Goal: Transaction & Acquisition: Book appointment/travel/reservation

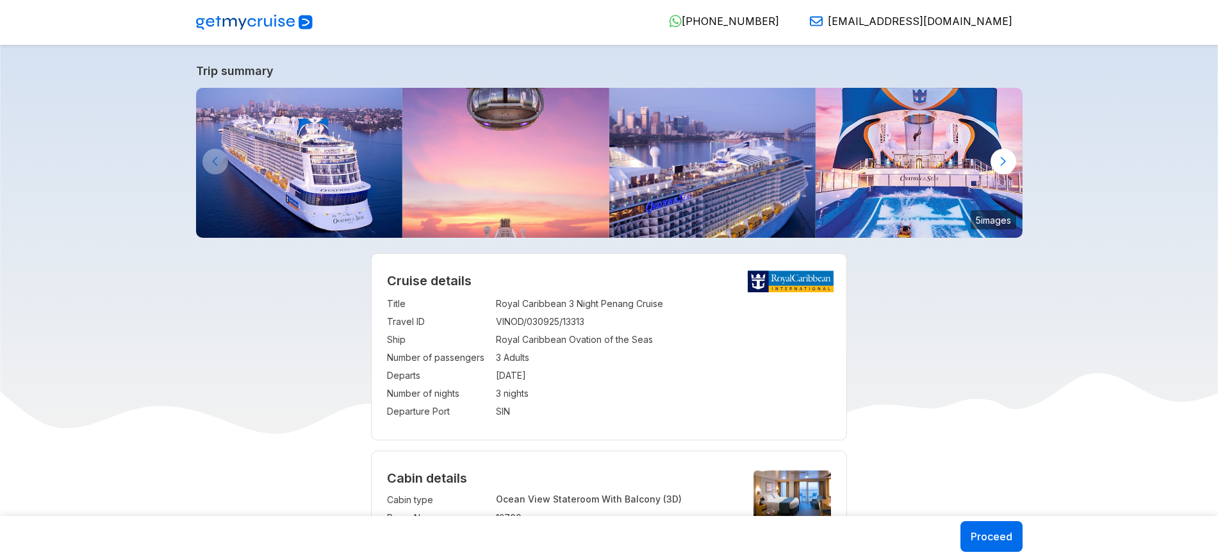
select select "**"
select select "*"
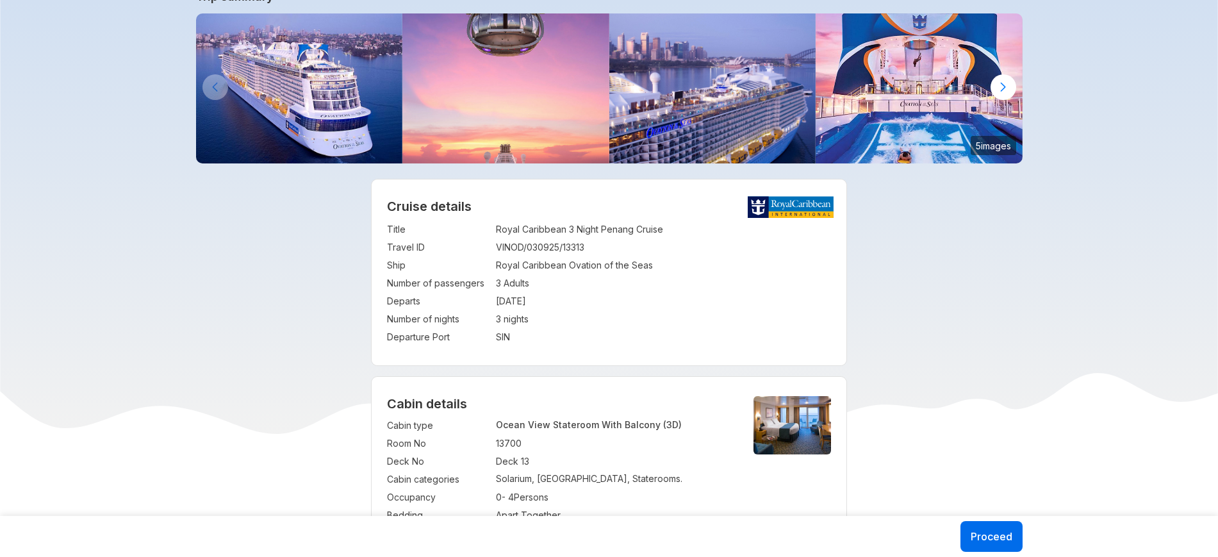
scroll to position [79, 0]
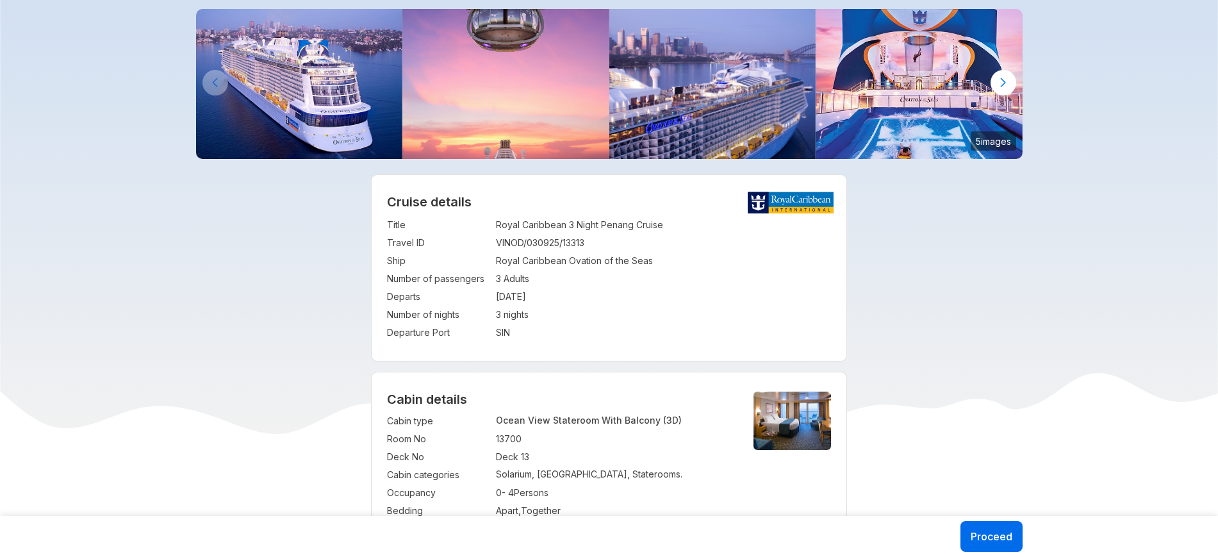
drag, startPoint x: 497, startPoint y: 279, endPoint x: 552, endPoint y: 298, distance: 57.8
click at [552, 298] on tbody "Title : Royal Caribbean 3 Night Penang Cruise Travel ID : VINOD/030925/13313 Sh…" at bounding box center [609, 279] width 444 height 126
click at [570, 298] on td "19 Jan 2026" at bounding box center [663, 297] width 335 height 18
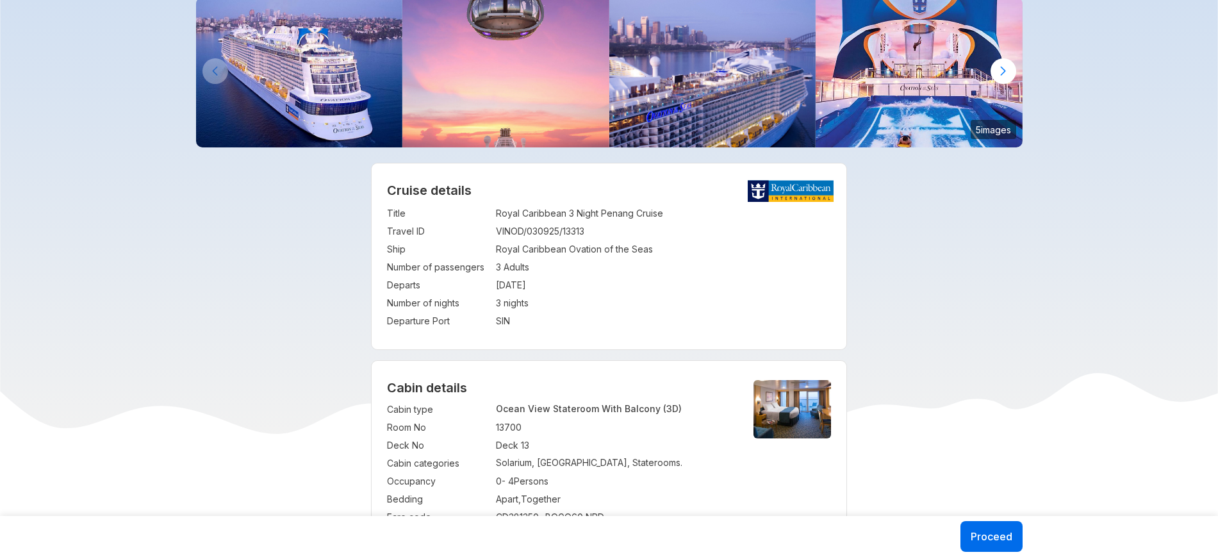
scroll to position [92, 0]
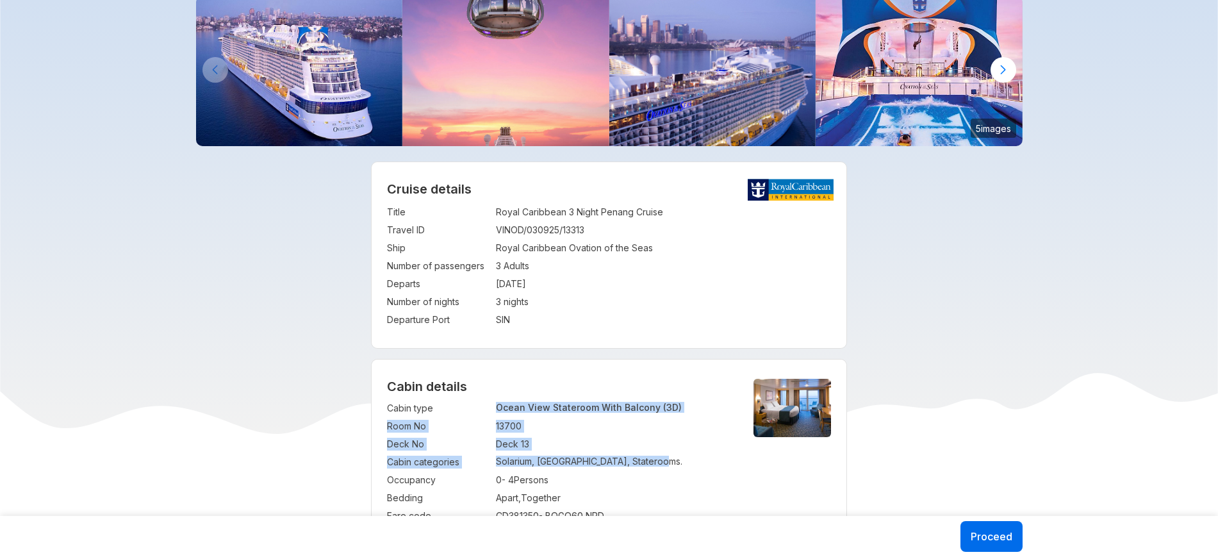
drag, startPoint x: 497, startPoint y: 408, endPoint x: 662, endPoint y: 468, distance: 175.2
click at [662, 468] on tbody "Cabin type : Ocean View Stateroom With Balcony (3D) Room No : 13700 Deck No : D…" at bounding box center [559, 462] width 345 height 126
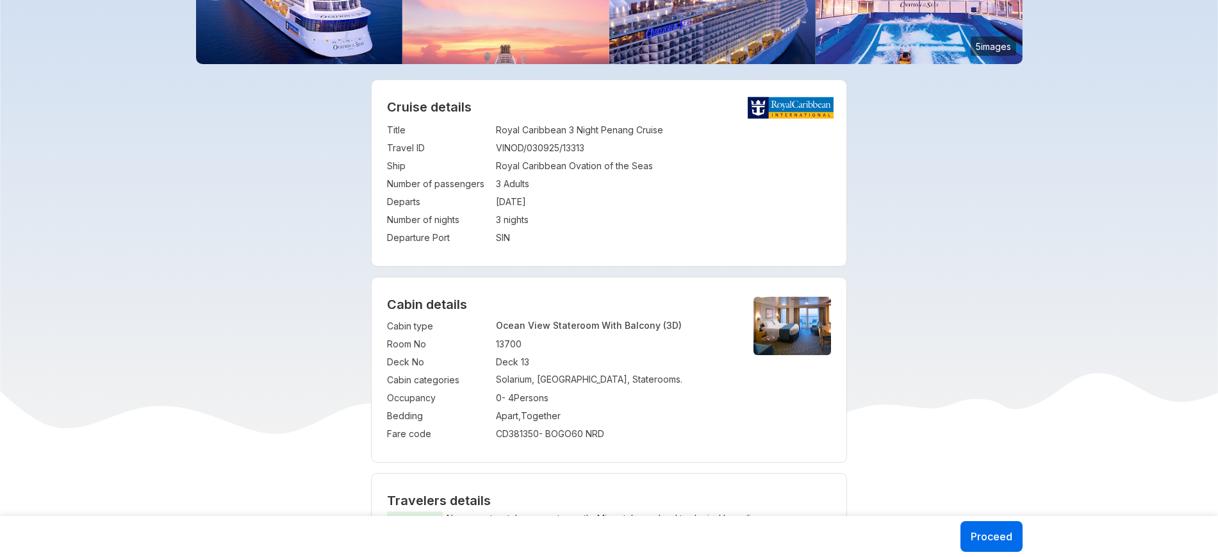
click at [675, 440] on div "CD381350 - BOGO60 NRD" at bounding box center [614, 434] width 236 height 13
drag, startPoint x: 390, startPoint y: 328, endPoint x: 620, endPoint y: 366, distance: 233.3
click at [620, 366] on tbody "Cabin type : Ocean View Stateroom With Balcony (3D) Room No : 13700 Deck No : D…" at bounding box center [559, 380] width 345 height 126
copy tbody "Cabin type : Ocean View Stateroom With Balcony (3D) Room No : 13700 Deck No : D…"
click at [661, 249] on div "Cruise details Title : Royal Caribbean 3 Night Penang Cruise Travel ID : VINOD/…" at bounding box center [609, 173] width 475 height 186
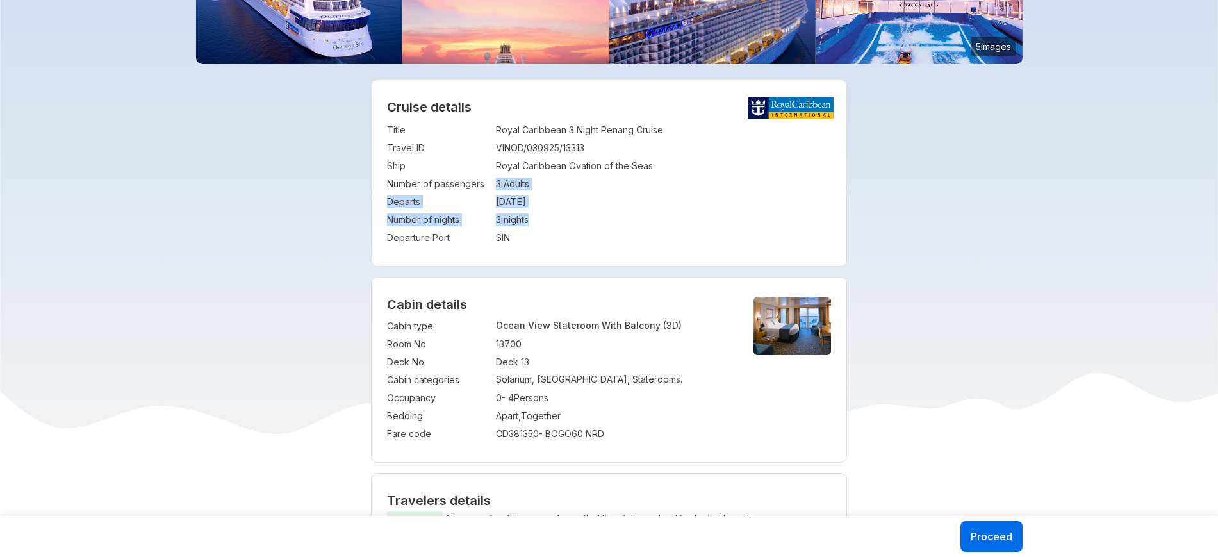
drag, startPoint x: 496, startPoint y: 183, endPoint x: 547, endPoint y: 218, distance: 61.9
click at [547, 218] on tbody "Title : Royal Caribbean 3 Night Penang Cruise Travel ID : VINOD/030925/13313 Sh…" at bounding box center [609, 184] width 444 height 126
copy tbody "3 Adults Departs : 19 Jan 2026 Number of nights : 3 nights"
click at [730, 194] on td "19 Jan 2026" at bounding box center [663, 202] width 335 height 18
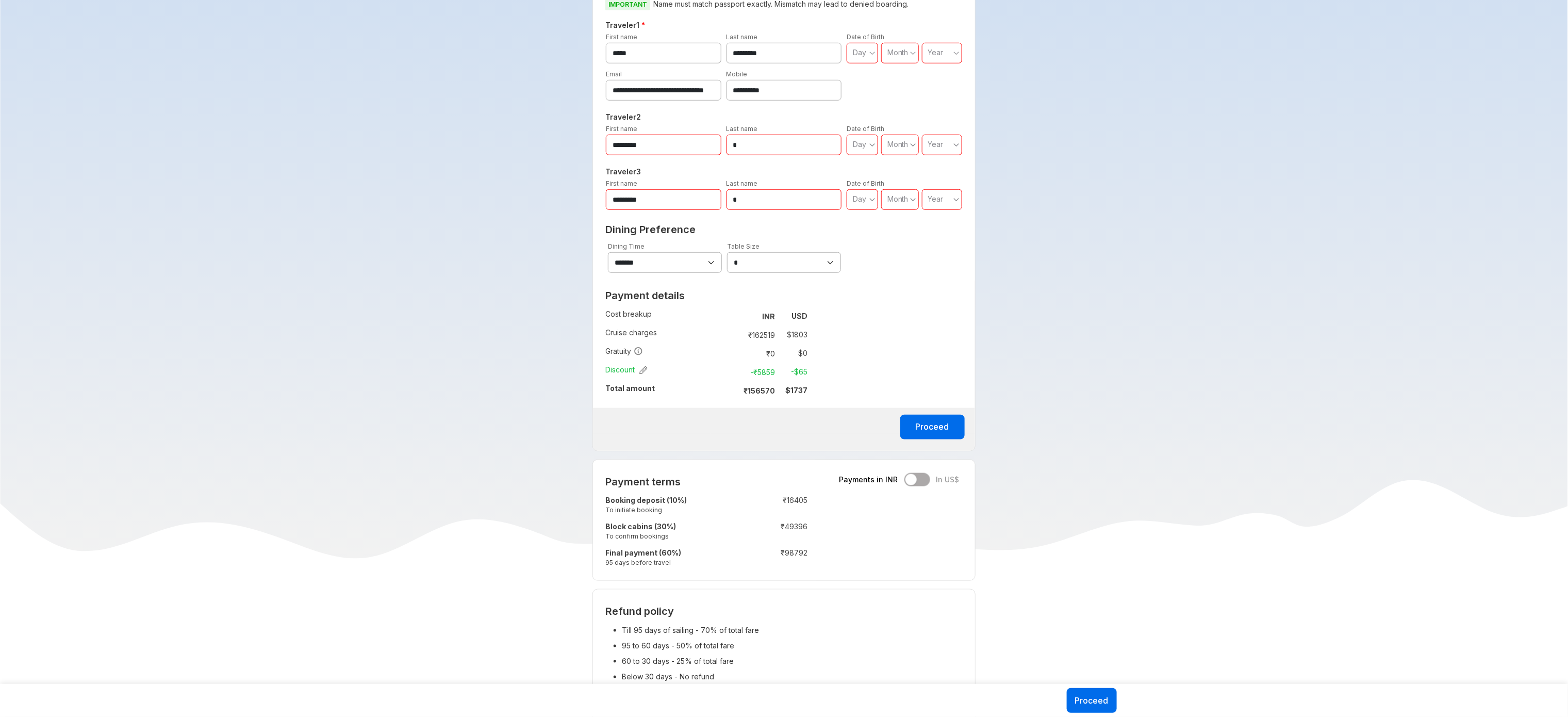
scroll to position [552, 0]
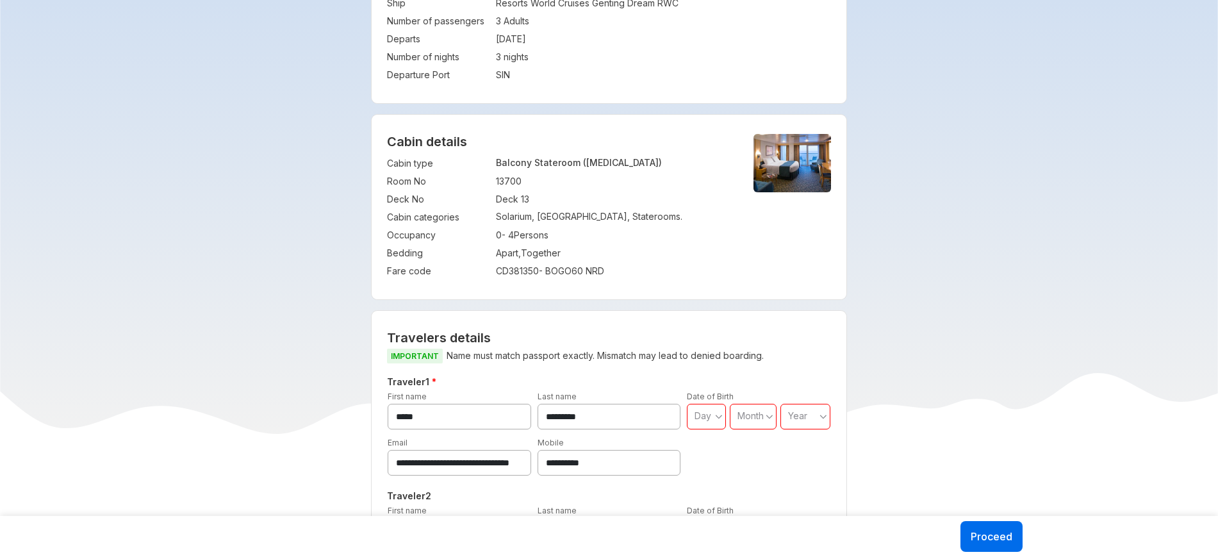
scroll to position [378, 0]
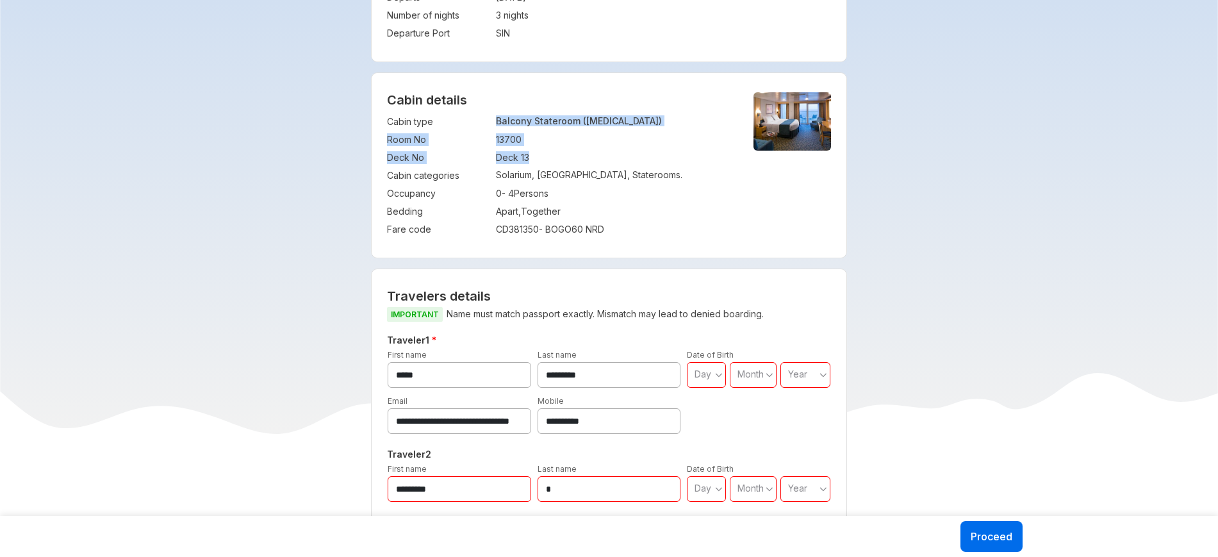
drag, startPoint x: 494, startPoint y: 122, endPoint x: 540, endPoint y: 156, distance: 57.7
click at [540, 156] on tbody "Cabin type : Balcony Stateroom ([MEDICAL_DATA]) Room No : 13700 Deck No : Deck …" at bounding box center [559, 176] width 345 height 126
click at [637, 157] on td "Deck 13" at bounding box center [614, 158] width 236 height 18
drag, startPoint x: 388, startPoint y: 120, endPoint x: 542, endPoint y: 153, distance: 156.8
click at [542, 153] on tbody "Cabin type : Balcony Stateroom ([MEDICAL_DATA]) Room No : 13700 Deck No : Deck …" at bounding box center [559, 176] width 345 height 126
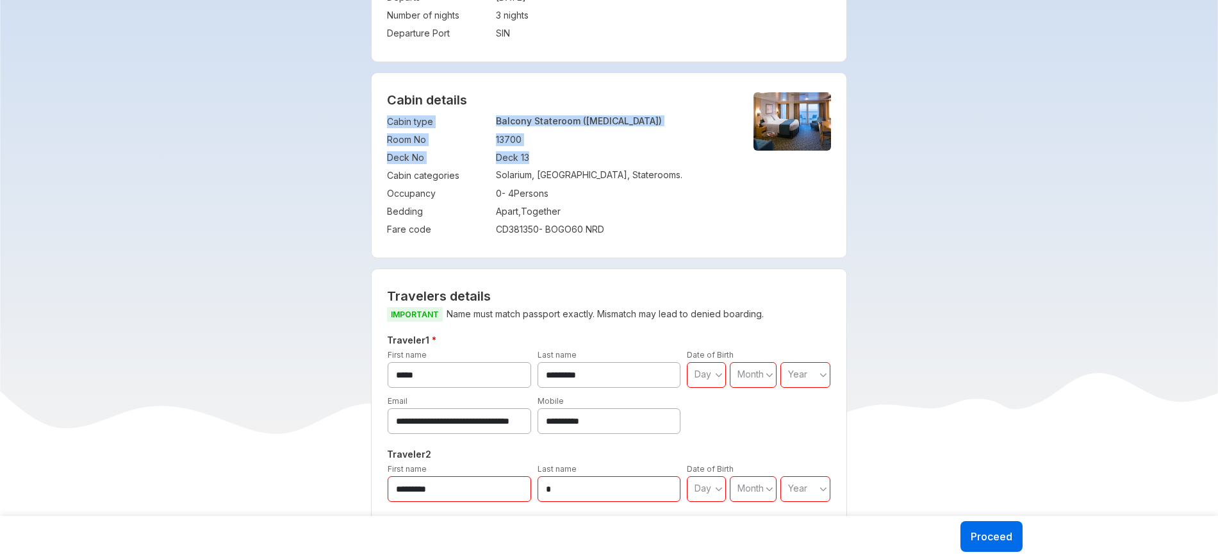
copy tbody "Cabin type : Balcony Stateroom ([MEDICAL_DATA]) Room No : 13700 Deck No : Deck …"
click at [820, 196] on div "Cabin type : Balcony Stateroom ([MEDICAL_DATA]) Room No : 13700 Deck No : Deck …" at bounding box center [609, 176] width 444 height 126
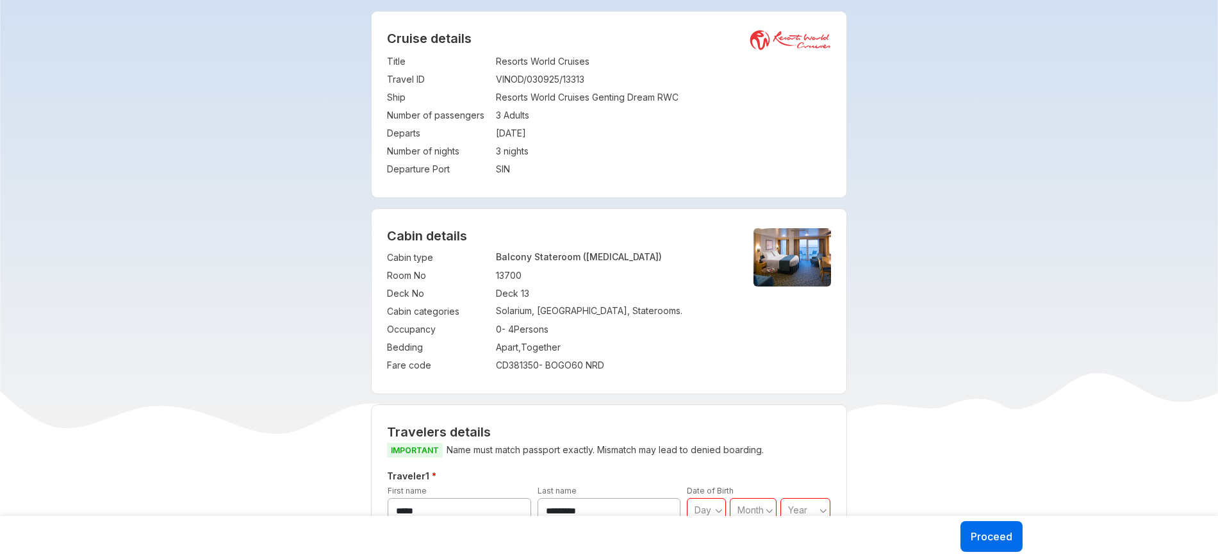
scroll to position [240, 0]
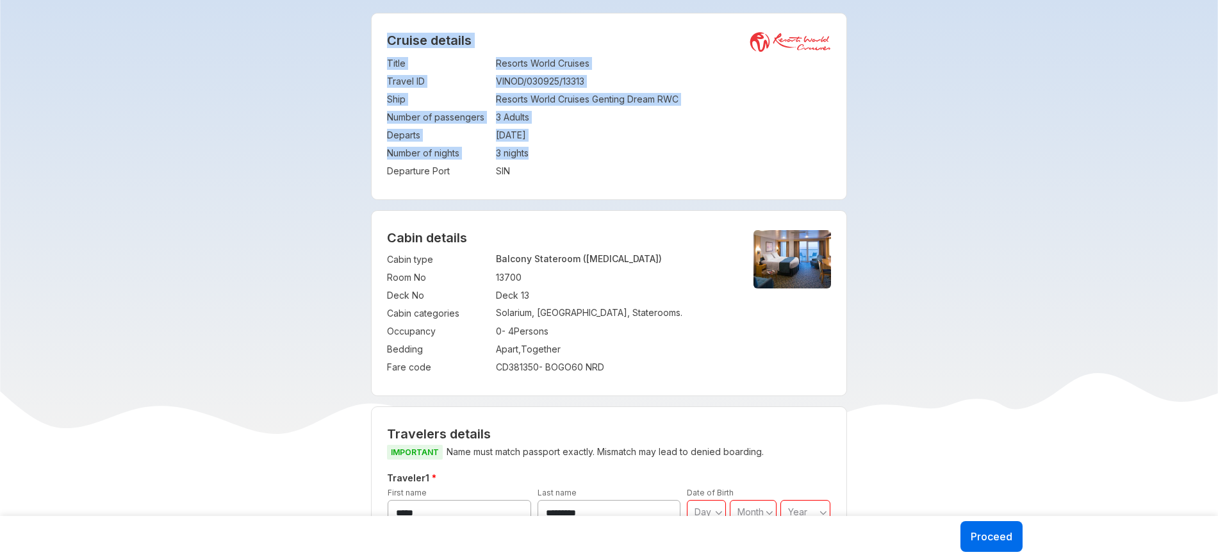
drag, startPoint x: 383, startPoint y: 112, endPoint x: 545, endPoint y: 153, distance: 167.9
click at [545, 153] on div "Cruise details Title : Resorts World Cruises Travel ID : VINOD/030925/13313 Shi…" at bounding box center [609, 106] width 475 height 186
click at [545, 153] on td "3 nights" at bounding box center [663, 153] width 335 height 18
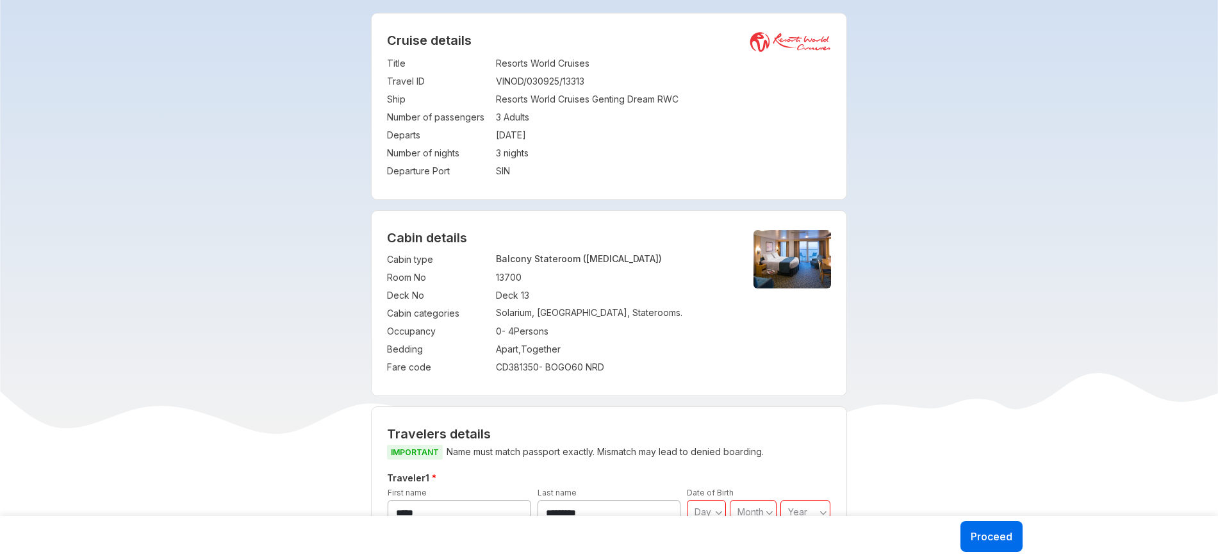
drag, startPoint x: 385, startPoint y: 116, endPoint x: 531, endPoint y: 144, distance: 148.7
click at [531, 144] on div "Cruise details Title : Resorts World Cruises Travel ID : VINOD/030925/13313 Shi…" at bounding box center [609, 106] width 475 height 186
click at [645, 136] on td "[DATE]" at bounding box center [663, 135] width 335 height 18
drag, startPoint x: 388, startPoint y: 117, endPoint x: 535, endPoint y: 147, distance: 150.0
click at [535, 147] on tbody "Title : Resorts World Cruises Travel ID : VINOD/030925/13313 Ship : Resorts Wor…" at bounding box center [609, 117] width 444 height 126
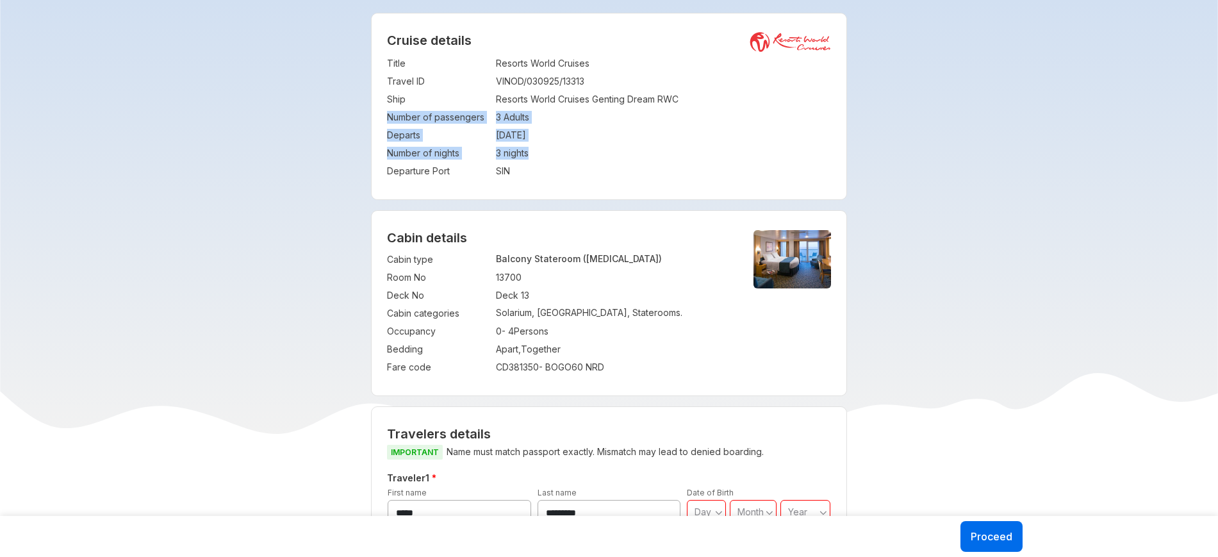
copy tbody "Number of passengers : 3 Adults Departs : [DATE] Number of nights : 3 nights"
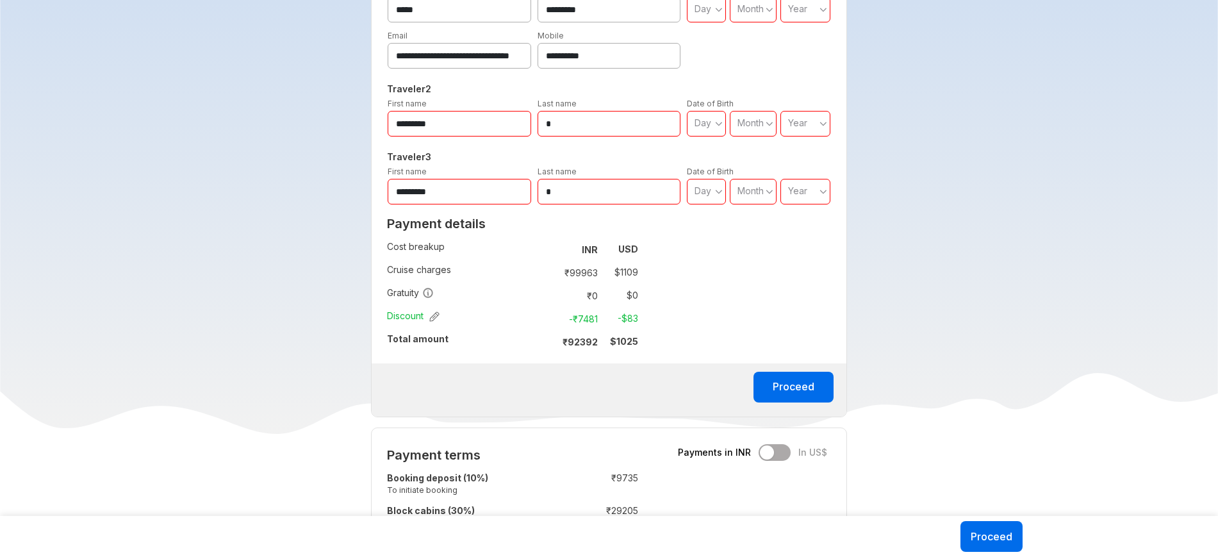
scroll to position [795, 0]
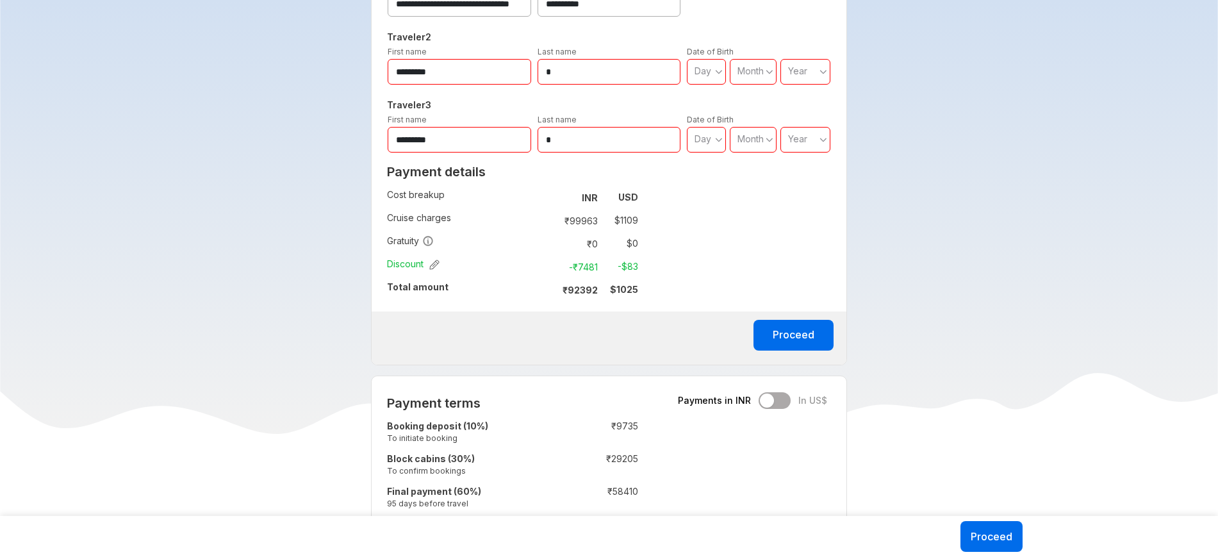
click at [571, 288] on strong "₹ 92392" at bounding box center [580, 290] width 35 height 11
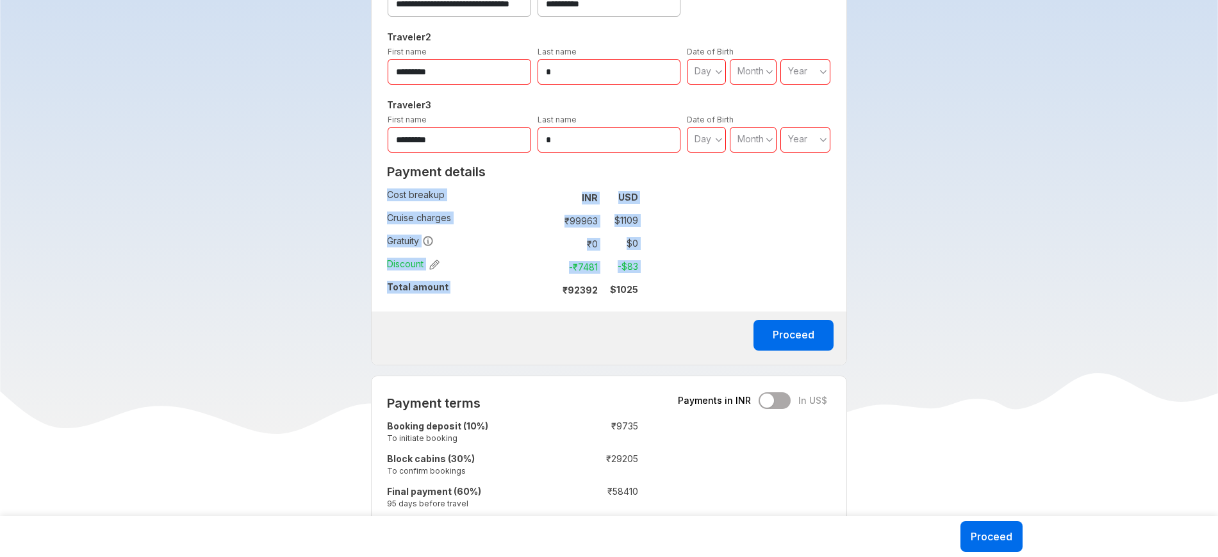
drag, startPoint x: 644, startPoint y: 287, endPoint x: 557, endPoint y: 288, distance: 87.2
click at [557, 288] on div "Payment details Cost breakup : INR USD Cruise charges : ₹ 99963 $ 1109 Gratuity…" at bounding box center [513, 235] width 282 height 153
copy tbody "Cost breakup : INR USD Cruise charges : ₹ 99963 $ 1109 Gratuity : ₹ 0 $ 0 Disco…"
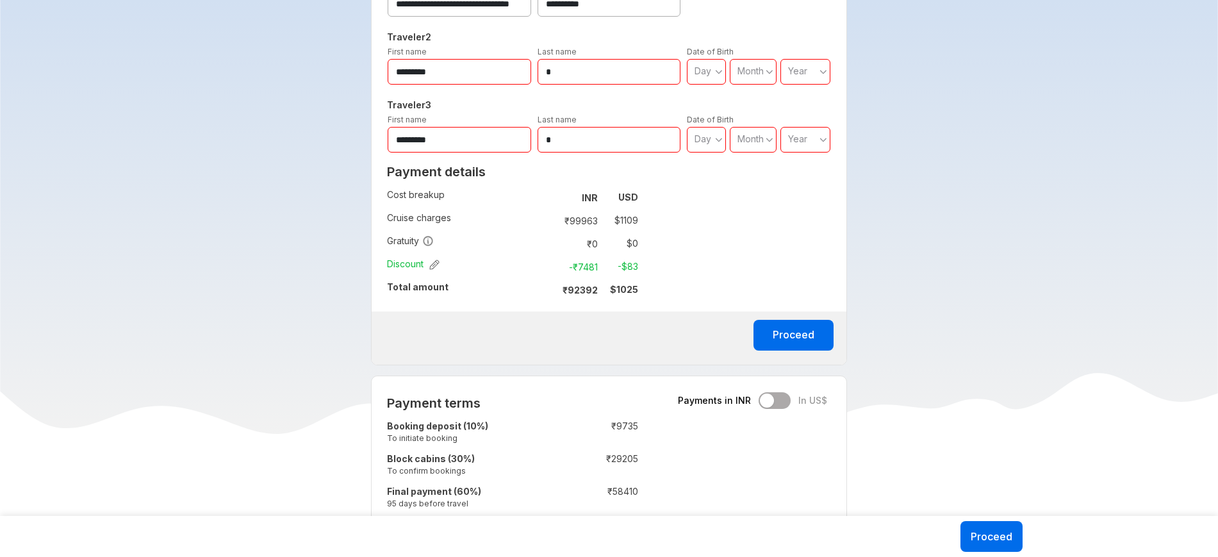
click at [822, 243] on div "**********" at bounding box center [609, 108] width 476 height 514
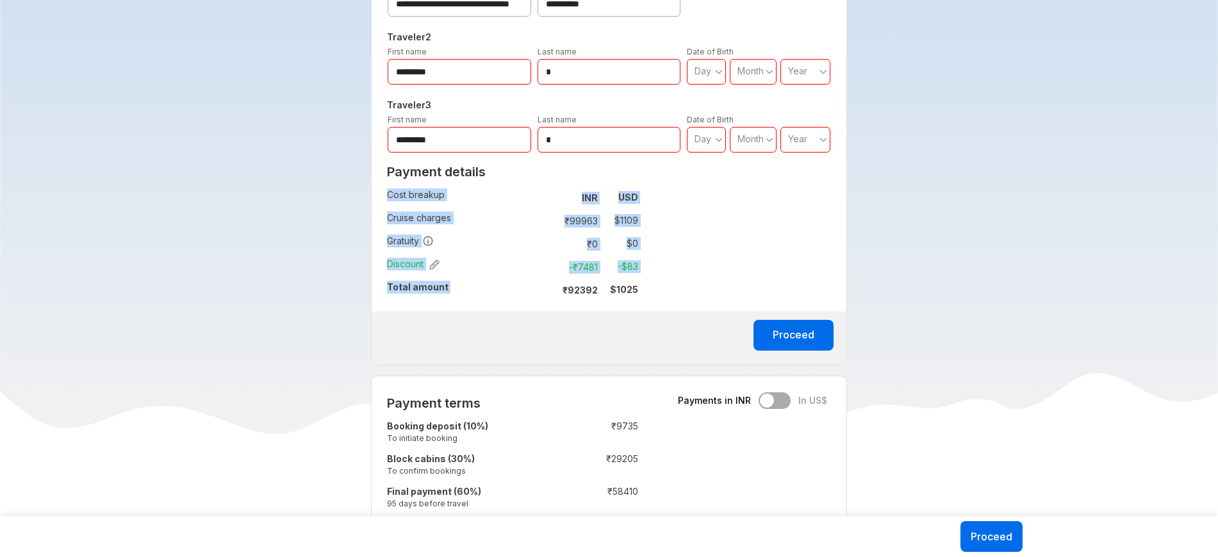
drag, startPoint x: 565, startPoint y: 289, endPoint x: 640, endPoint y: 295, distance: 75.9
click at [640, 295] on div "Payment details Cost breakup : INR USD Cruise charges : ₹ 99963 $ 1109 Gratuity…" at bounding box center [513, 235] width 282 height 153
copy tbody "Cost breakup : INR USD Cruise charges : ₹ 99963 $ 1109 Gratuity : ₹ 0 $ 0 Disco…"
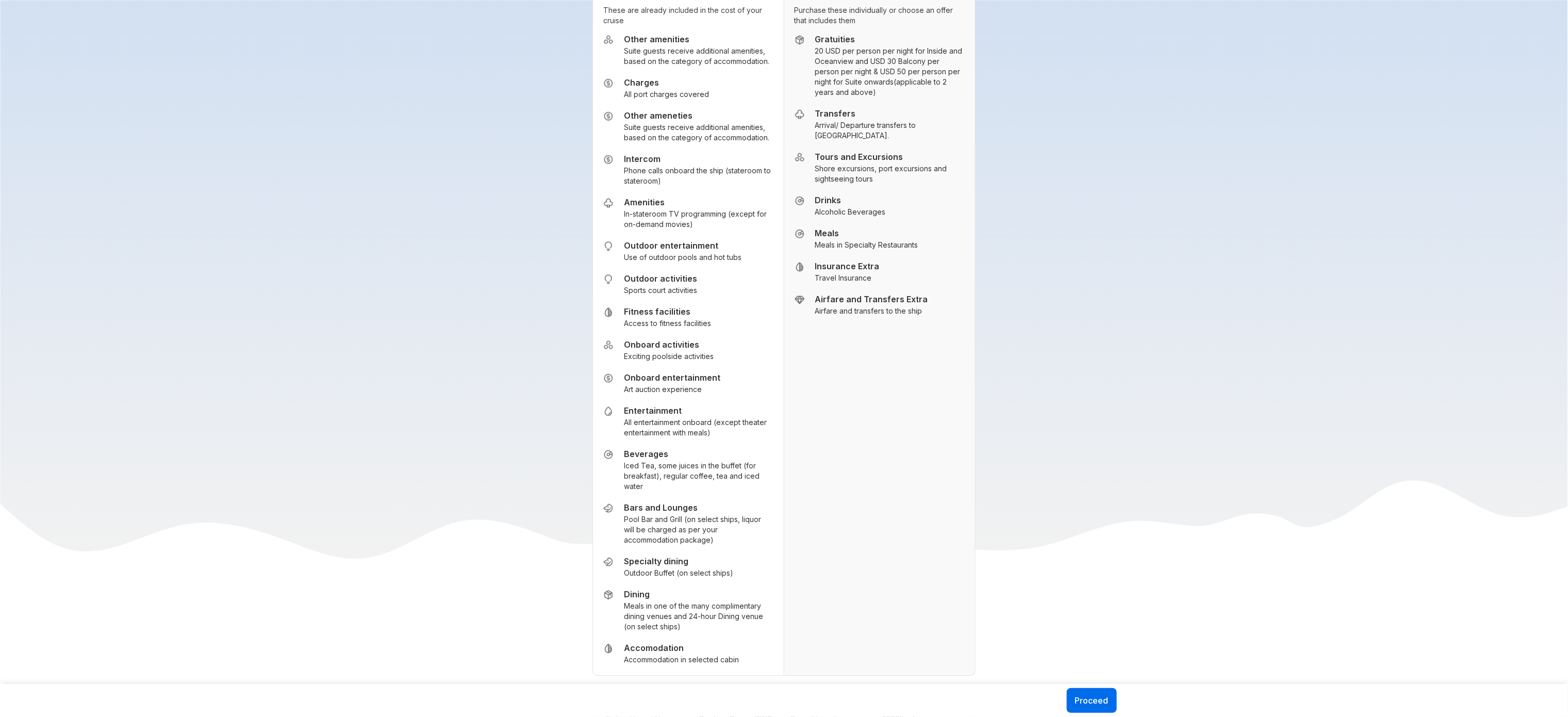
scroll to position [1673, 0]
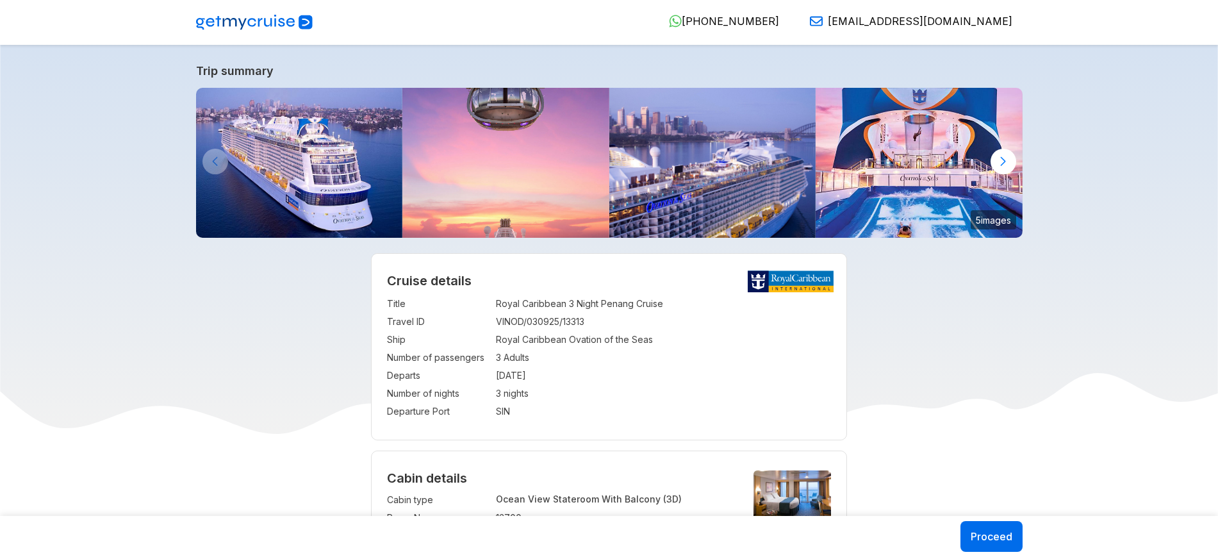
select select "**"
select select "*"
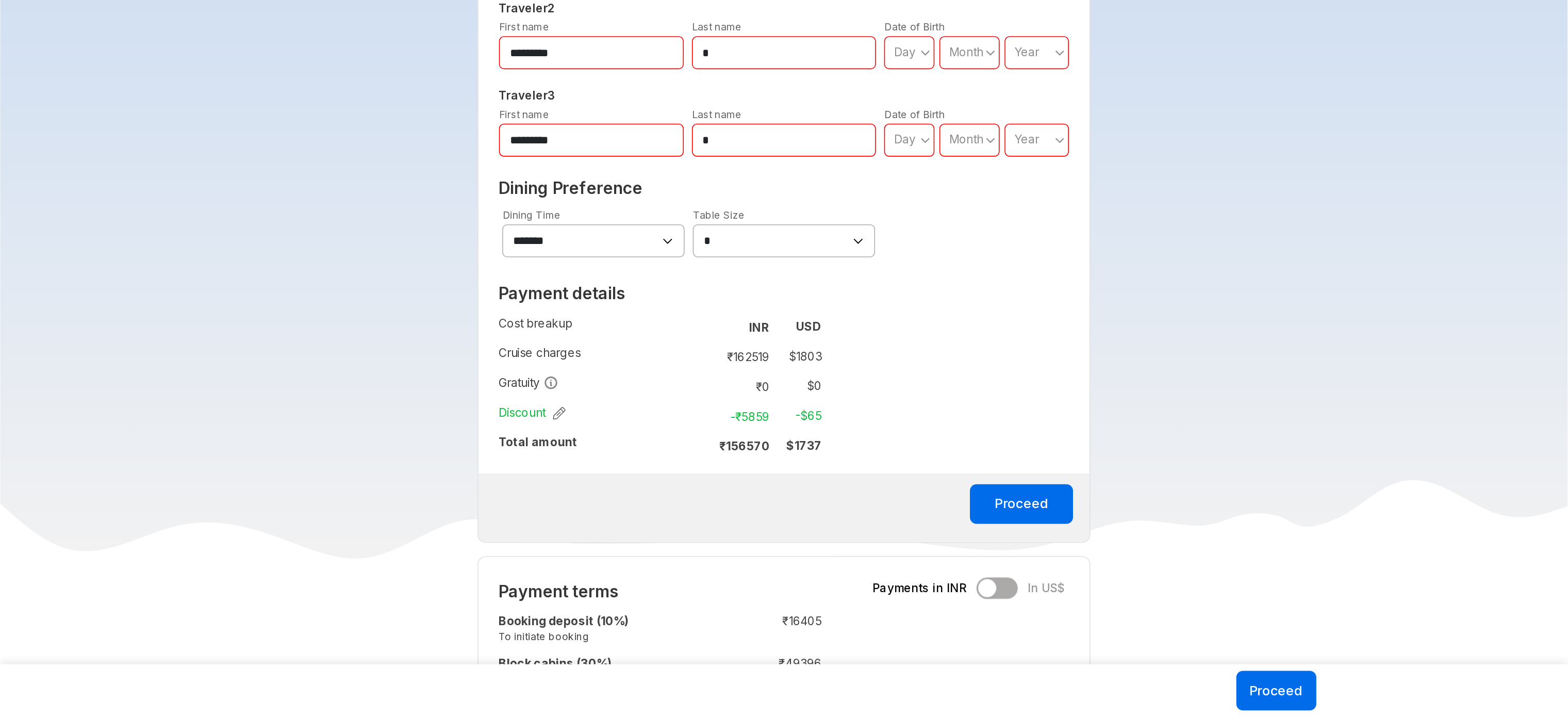
scroll to position [665, 0]
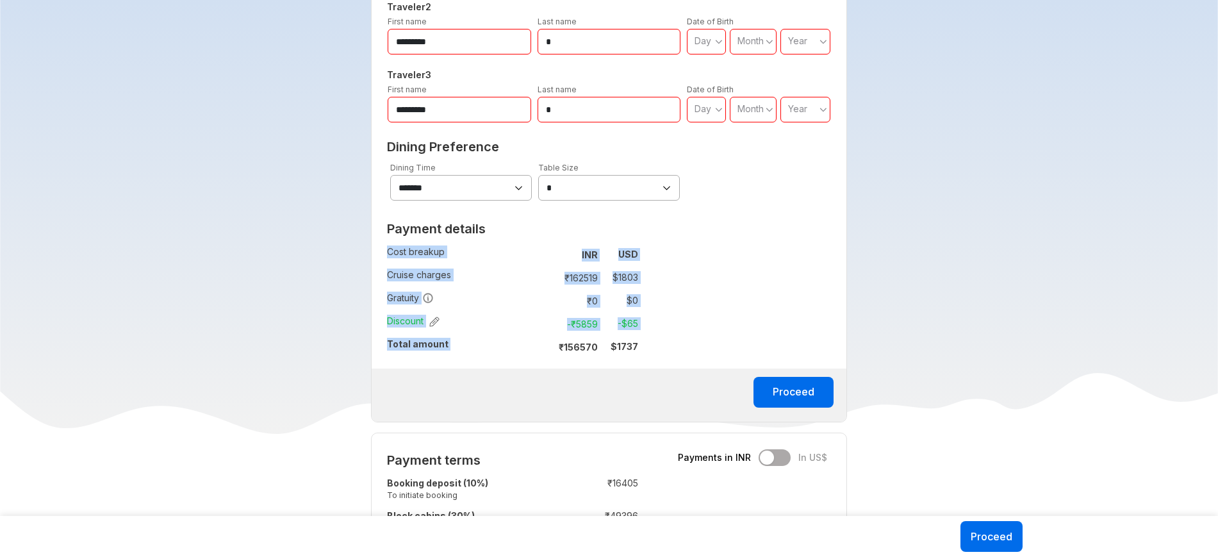
drag, startPoint x: 561, startPoint y: 345, endPoint x: 654, endPoint y: 348, distance: 92.3
click at [654, 348] on div "Payment details Cost breakup : INR USD Cruise charges : ₹ 162519 $ 1803 Gratuit…" at bounding box center [513, 292] width 282 height 153
copy tbody "Cost breakup : INR USD Cruise charges : ₹ 162519 $ 1803 Gratuity : ₹ 0 $ 0 Disc…"
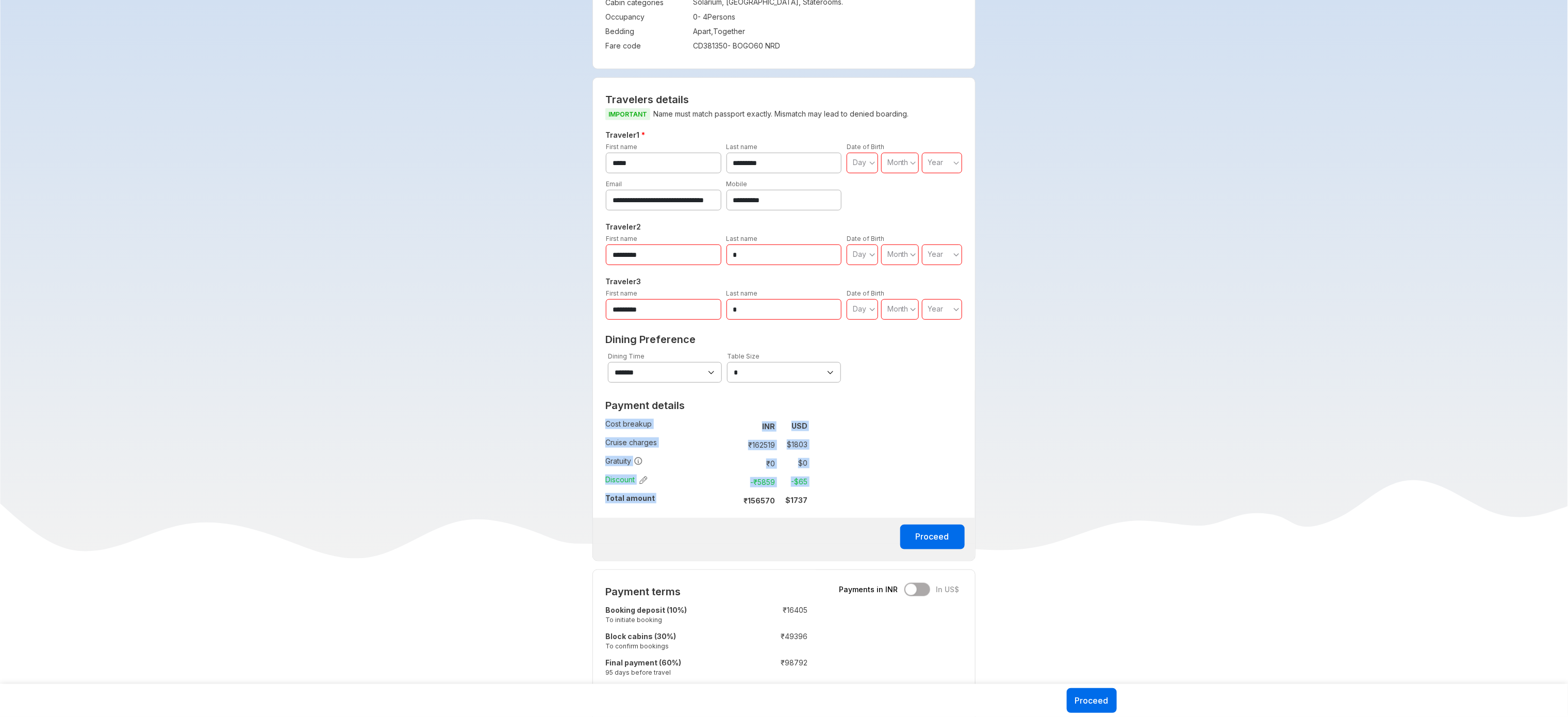
scroll to position [442, 0]
